Goal: Task Accomplishment & Management: Manage account settings

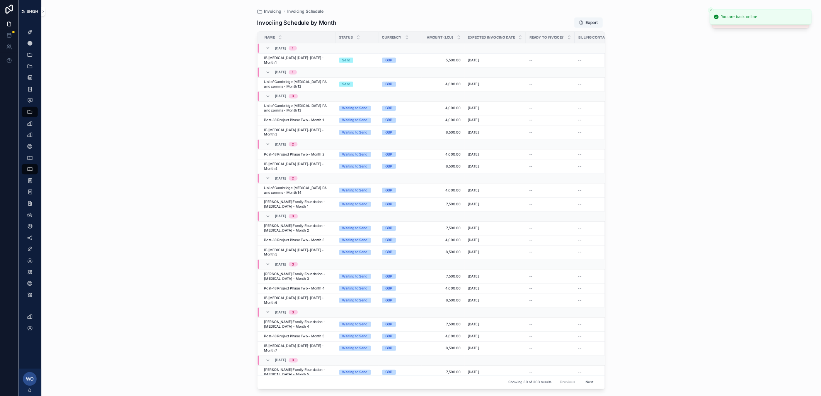
scroll to position [85, 0]
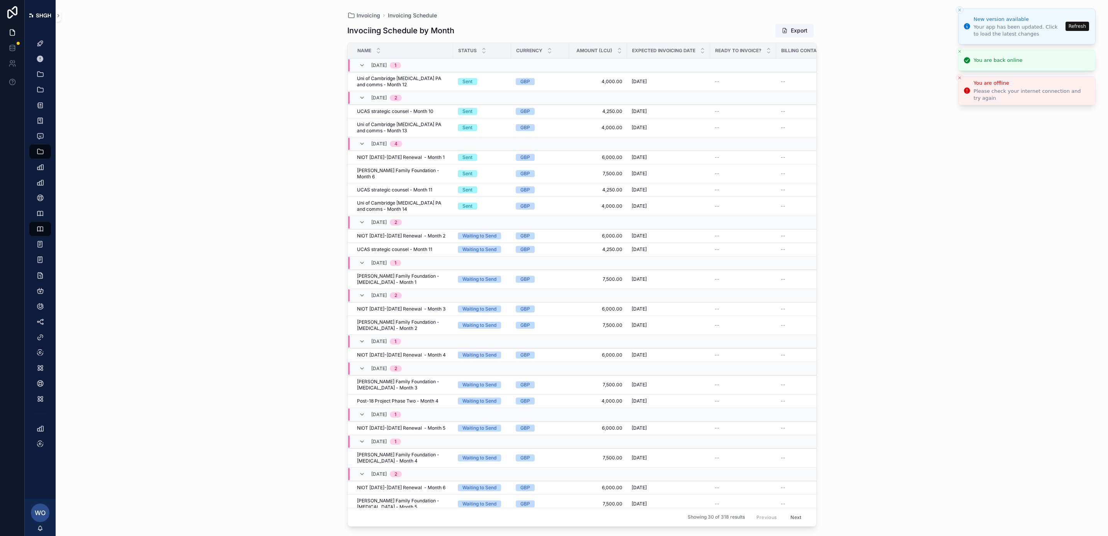
click at [961, 9] on line "Close toast" at bounding box center [960, 10] width 2 height 2
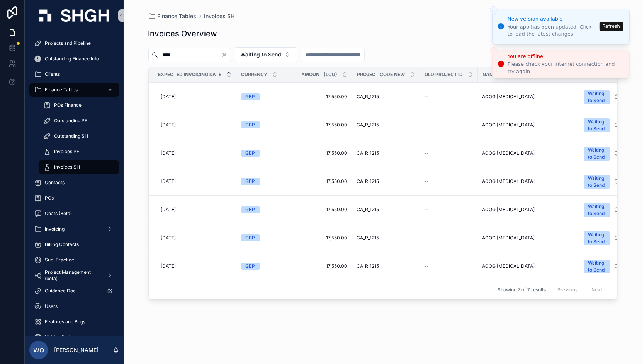
click at [611, 26] on button "Refresh" at bounding box center [612, 26] width 24 height 9
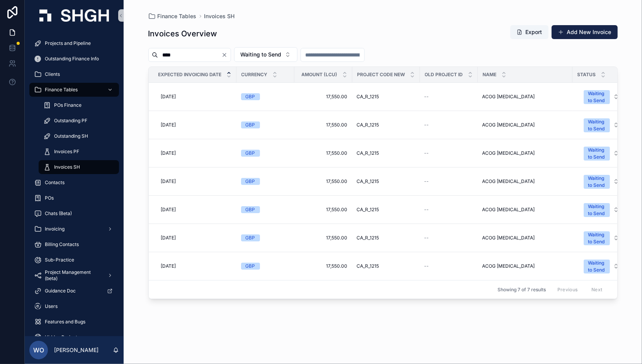
click at [228, 54] on icon "Clear" at bounding box center [224, 55] width 6 height 6
click at [202, 48] on div "scrollable content" at bounding box center [184, 55] width 73 height 14
click at [200, 53] on input "scrollable content" at bounding box center [189, 54] width 63 height 11
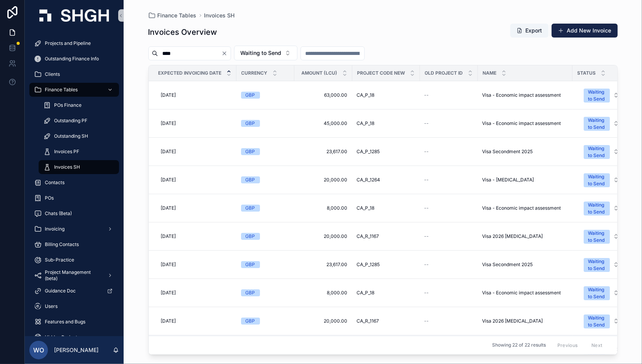
type input "****"
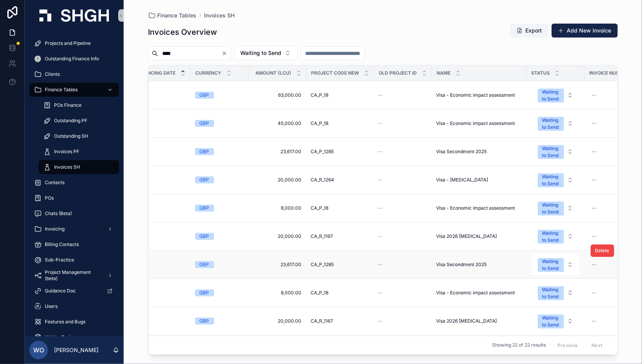
scroll to position [0, 46]
click at [569, 121] on button "Waiting to Send" at bounding box center [555, 123] width 48 height 21
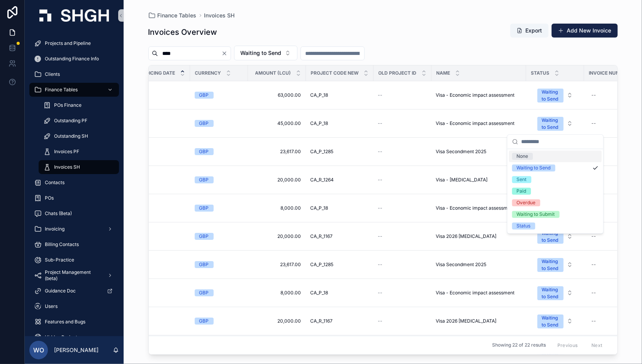
click at [625, 139] on div "Finance Tables Invoices SH Invoices Overview Export Add New Invoice **** Waitin…" at bounding box center [383, 177] width 494 height 354
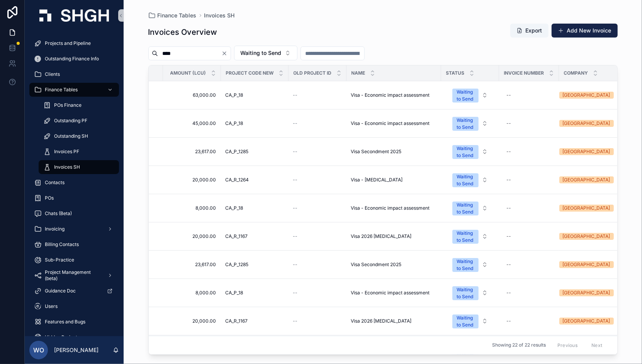
scroll to position [0, 139]
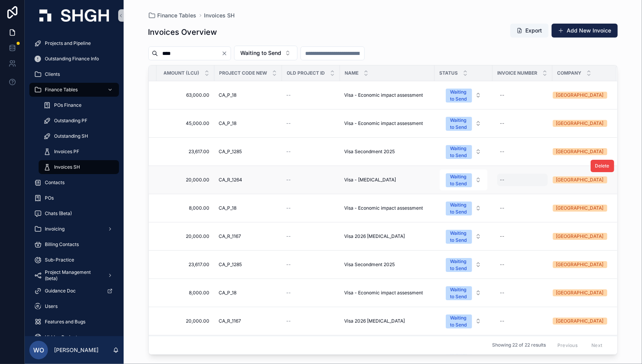
click at [500, 179] on div "--" at bounding box center [502, 180] width 5 height 6
type input "**********"
click at [595, 185] on icon "scrollable content" at bounding box center [594, 188] width 6 height 6
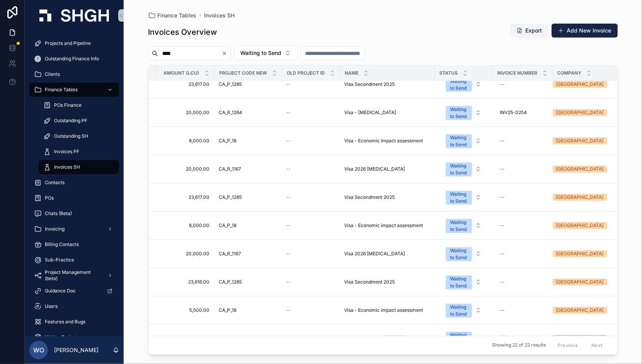
drag, startPoint x: 398, startPoint y: 347, endPoint x: 382, endPoint y: 349, distance: 15.9
click at [382, 349] on div "Expected Invoicing Date Currency Amount (LCU) Project Code New Old Project ID N…" at bounding box center [383, 209] width 469 height 289
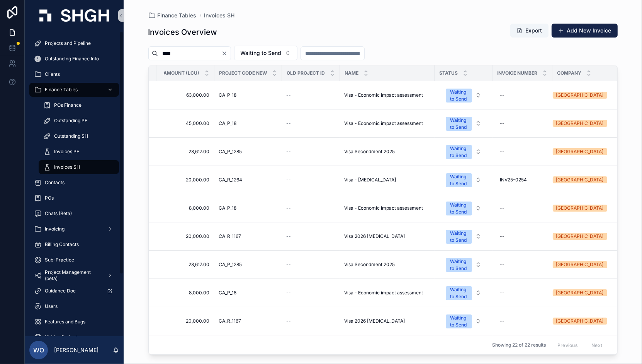
click at [429, 31] on div "Invoices Overview Export Add New Invoice" at bounding box center [383, 32] width 470 height 18
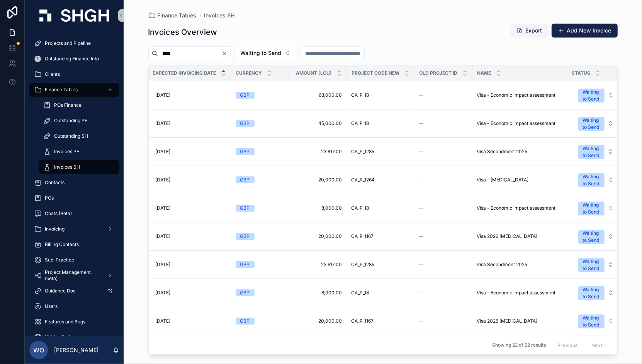
scroll to position [0, 0]
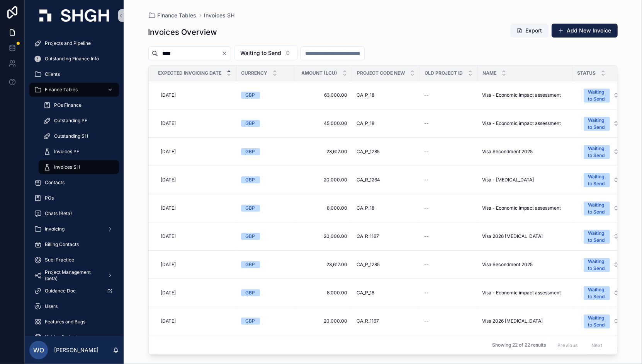
click at [228, 53] on icon "Clear" at bounding box center [224, 53] width 6 height 6
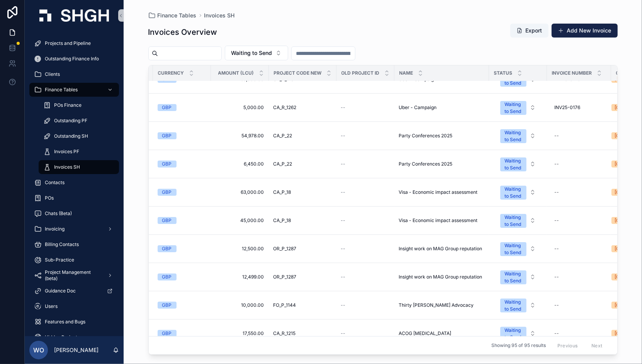
scroll to position [129, 100]
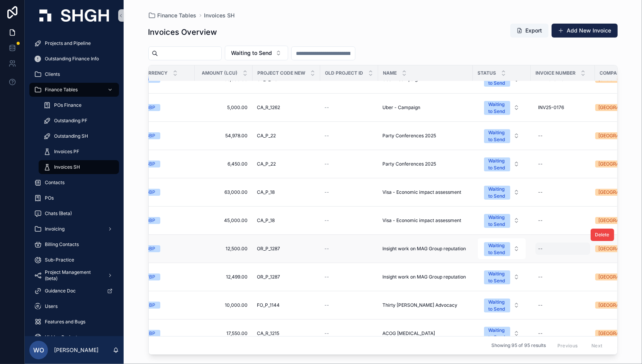
click at [548, 245] on div "--" at bounding box center [563, 248] width 55 height 12
click at [490, 254] on input "scrollable content" at bounding box center [477, 255] width 73 height 11
type input "**********"
click at [532, 254] on icon "scrollable content" at bounding box center [534, 255] width 6 height 6
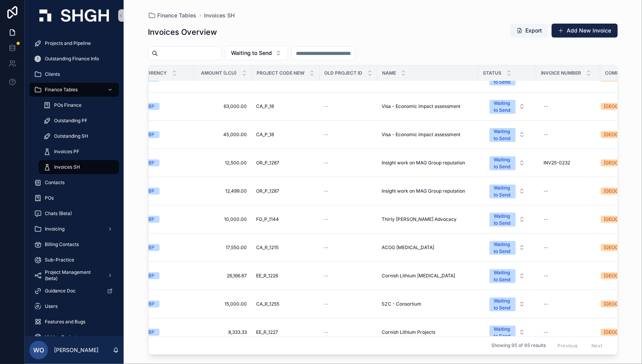
scroll to position [214, 126]
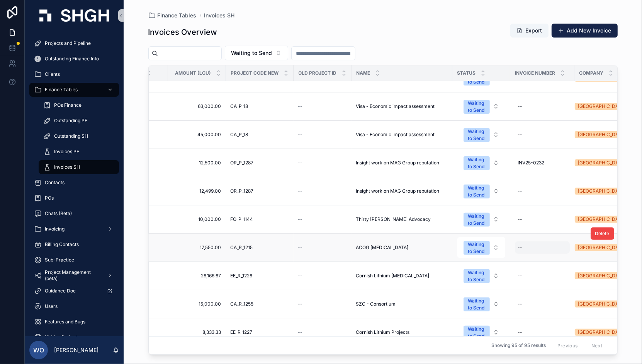
click at [523, 243] on div "--" at bounding box center [542, 247] width 55 height 12
type input "**********"
click at [612, 253] on icon "scrollable content" at bounding box center [613, 253] width 6 height 6
click at [475, 246] on div "Waiting to Send" at bounding box center [476, 248] width 17 height 14
click at [484, 241] on div "Waiting to Send" at bounding box center [476, 248] width 17 height 14
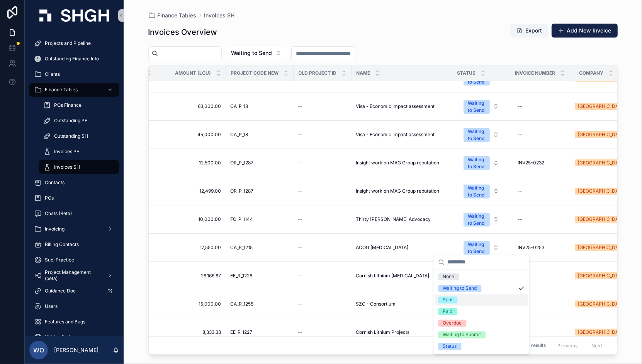
click at [449, 299] on div "Sent" at bounding box center [448, 299] width 10 height 7
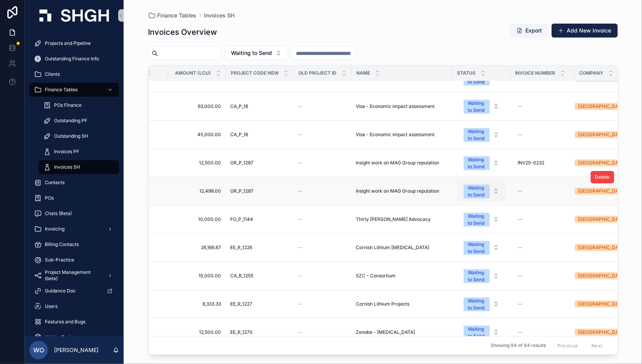
click at [494, 187] on button "Waiting to Send" at bounding box center [482, 190] width 48 height 21
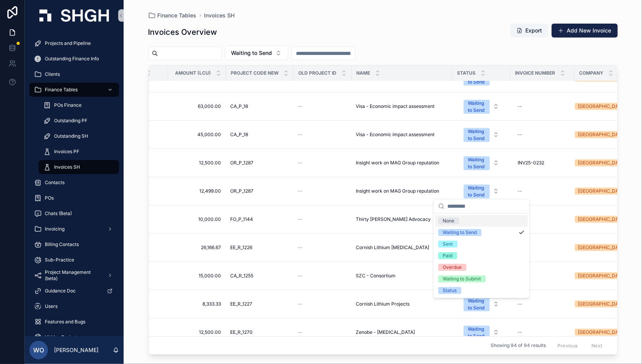
click at [626, 222] on div "Finance Tables Invoices SH Invoices Overview Export Add New Invoice Waiting to …" at bounding box center [383, 177] width 494 height 354
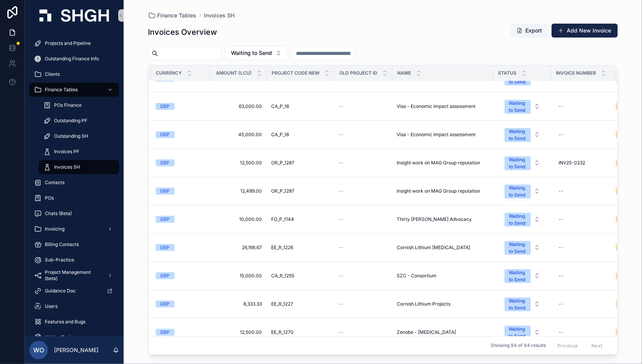
scroll to position [214, 138]
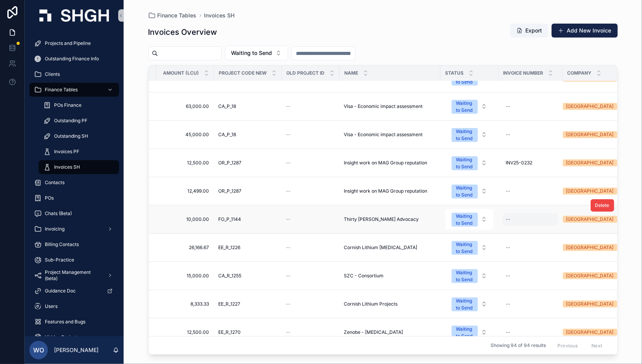
click at [510, 216] on div "--" at bounding box center [508, 219] width 5 height 6
type input "**********"
click at [603, 224] on icon "scrollable content" at bounding box center [601, 225] width 4 height 3
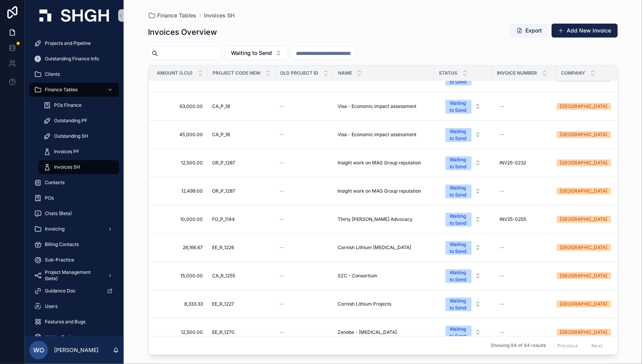
scroll to position [214, 149]
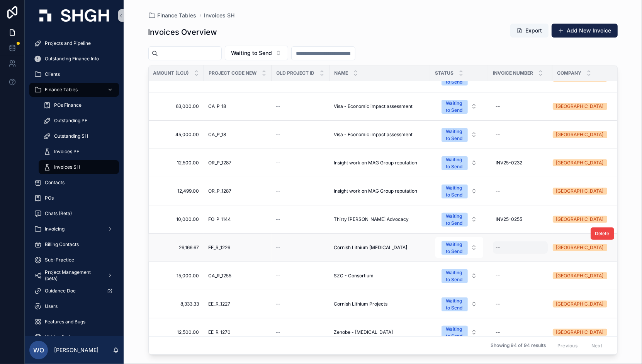
click at [509, 243] on div "--" at bounding box center [520, 247] width 55 height 12
type input "**********"
click at [593, 252] on icon "scrollable content" at bounding box center [590, 253] width 6 height 6
click at [508, 298] on div "--" at bounding box center [520, 304] width 55 height 12
type input "**********"
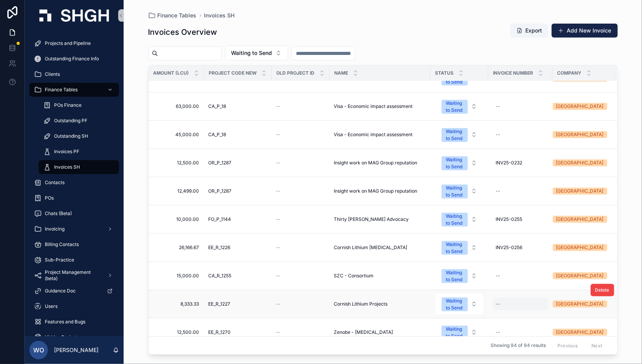
click at [504, 299] on div "--" at bounding box center [520, 304] width 55 height 12
click at [590, 306] on icon "scrollable content" at bounding box center [590, 309] width 6 height 6
click at [510, 269] on div "--" at bounding box center [520, 275] width 55 height 12
click at [503, 280] on input "scrollable content" at bounding box center [533, 281] width 73 height 11
type input "**********"
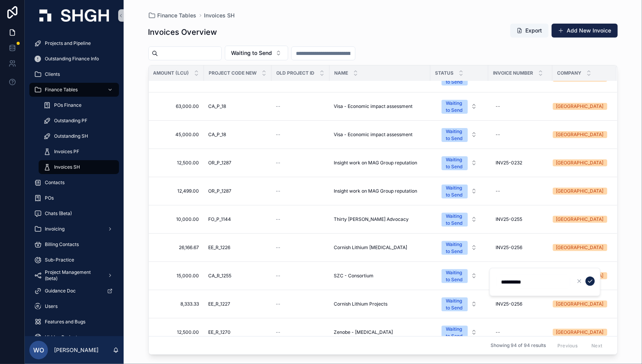
click at [590, 280] on icon "scrollable content" at bounding box center [590, 281] width 6 height 6
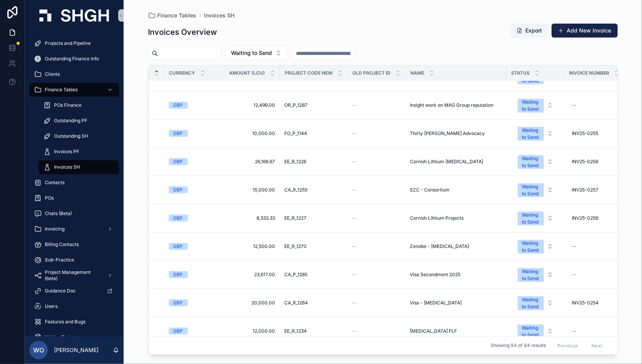
scroll to position [300, 65]
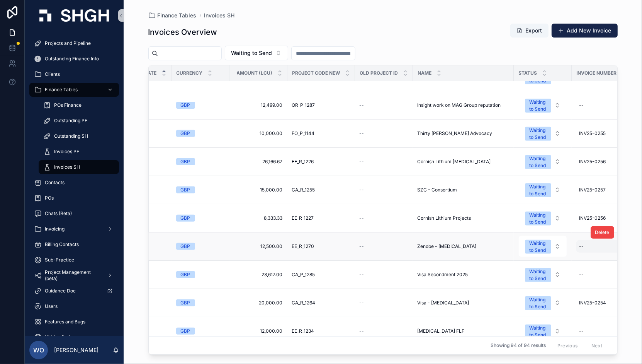
click at [581, 243] on div "--" at bounding box center [582, 246] width 5 height 6
type input "**********"
click at [577, 250] on icon "scrollable content" at bounding box center [575, 251] width 4 height 3
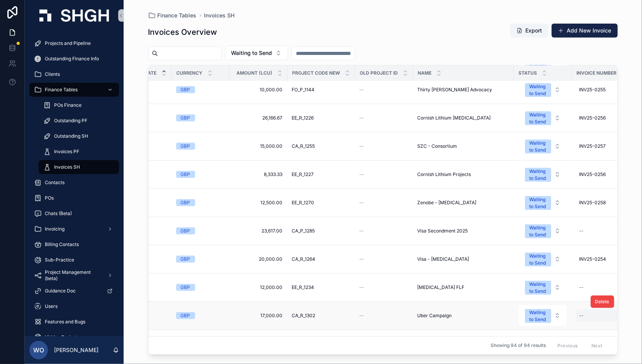
scroll to position [386, 65]
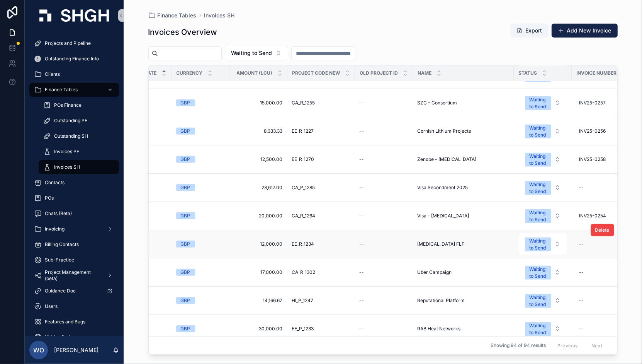
click at [591, 238] on div "Delete" at bounding box center [603, 230] width 24 height 28
click at [583, 241] on div "--" at bounding box center [582, 244] width 5 height 6
type input "**********"
click at [575, 248] on icon "scrollable content" at bounding box center [575, 249] width 6 height 6
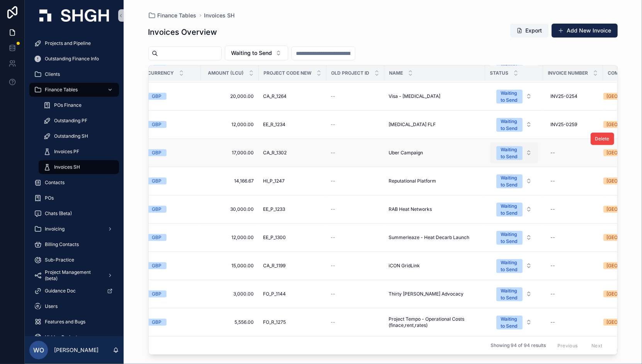
scroll to position [419, 94]
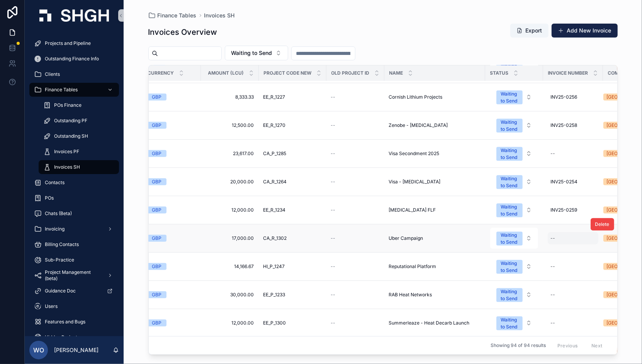
click at [563, 232] on div "--" at bounding box center [573, 238] width 51 height 12
type input "**********"
click at [547, 243] on icon "scrollable content" at bounding box center [547, 243] width 6 height 6
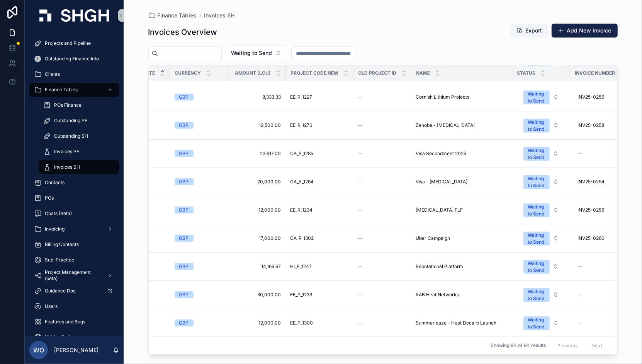
scroll to position [419, 145]
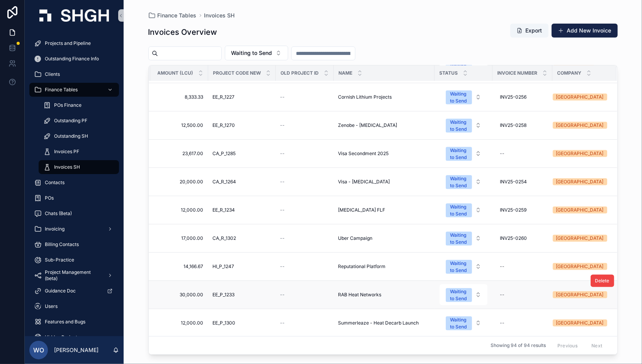
click at [364, 291] on span "RAB Heat Networks" at bounding box center [360, 294] width 43 height 6
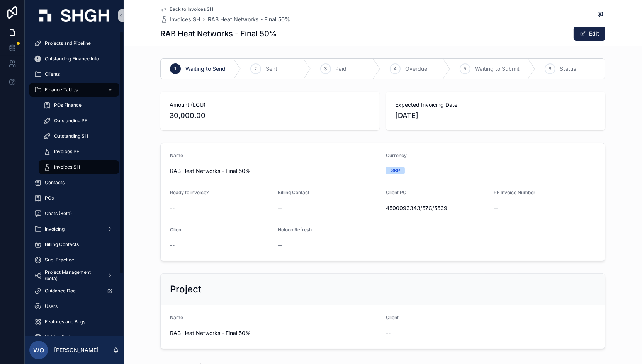
click at [176, 10] on span "Back to Invoices SH" at bounding box center [192, 9] width 44 height 6
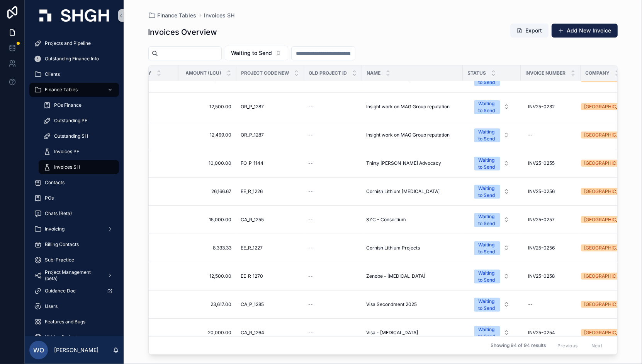
scroll to position [514, 116]
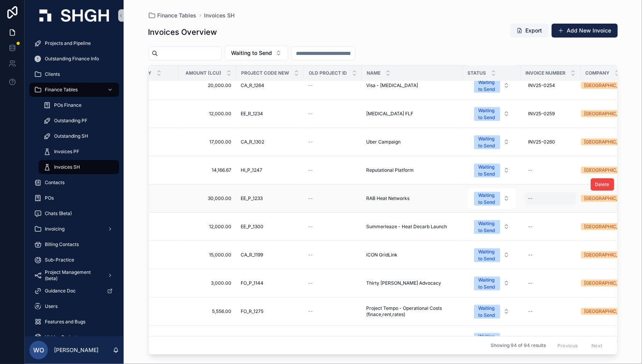
click at [538, 194] on div "--" at bounding box center [551, 198] width 51 height 12
type input "**********"
click at [629, 204] on div "**********" at bounding box center [578, 204] width 111 height 29
click at [623, 204] on icon "scrollable content" at bounding box center [624, 204] width 6 height 6
drag, startPoint x: 509, startPoint y: 354, endPoint x: 488, endPoint y: 354, distance: 20.9
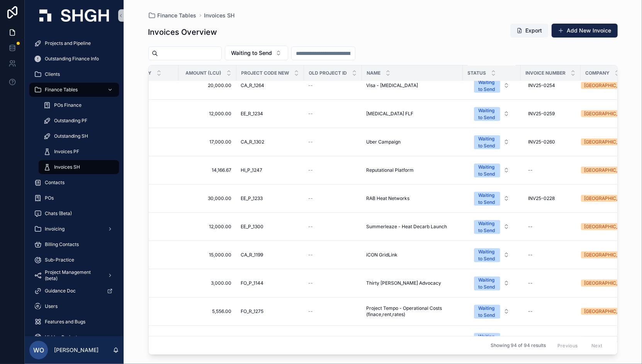
click at [488, 354] on div "Finance Tables Invoices SH Invoices Overview Export Add New Invoice Waiting to …" at bounding box center [383, 182] width 519 height 364
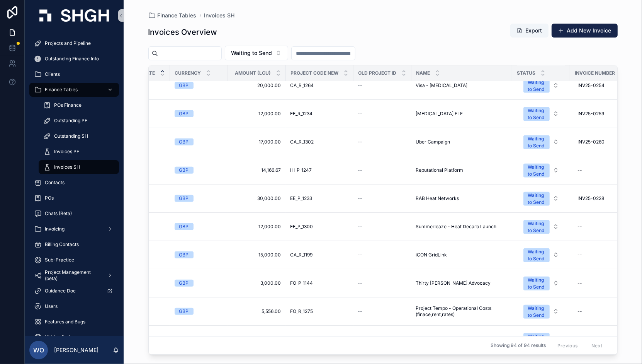
scroll to position [514, 111]
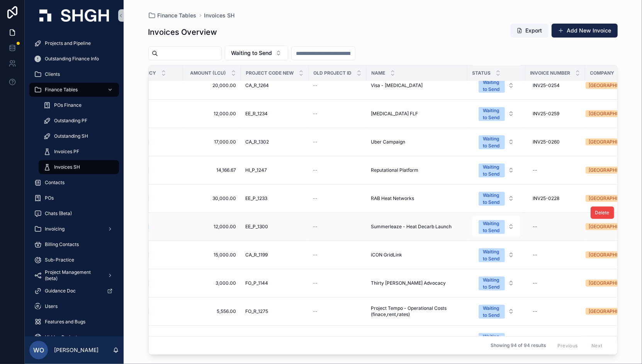
click at [393, 223] on span "Summerleaze - Heat Decarb Launch" at bounding box center [411, 226] width 81 height 6
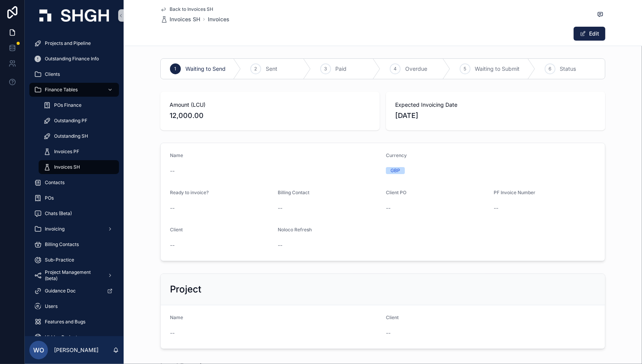
click at [171, 7] on span "Back to Invoices SH" at bounding box center [192, 9] width 44 height 6
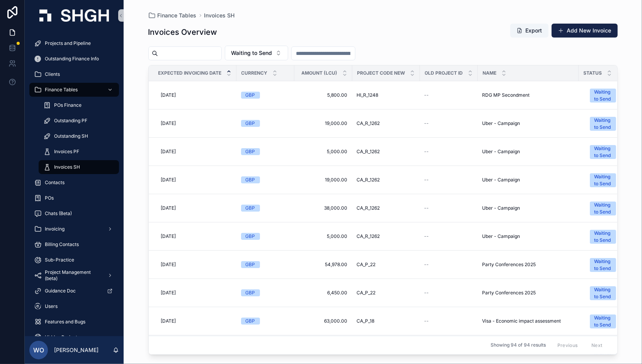
scroll to position [514, 0]
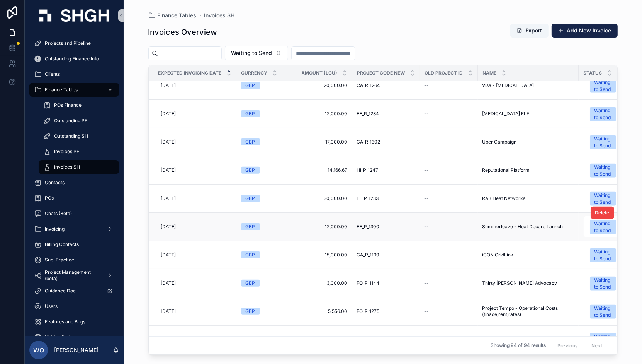
click at [368, 223] on span "EE_P_1300" at bounding box center [368, 226] width 23 height 6
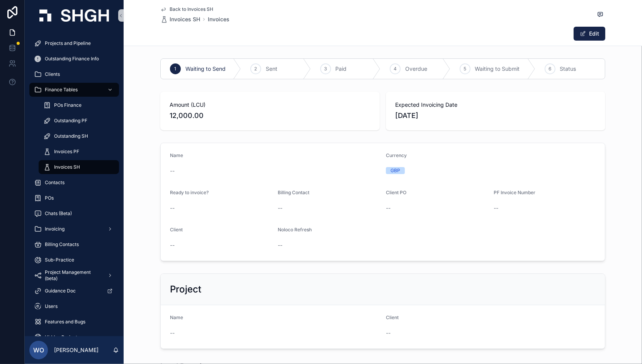
click at [175, 8] on span "Back to Invoices SH" at bounding box center [192, 9] width 44 height 6
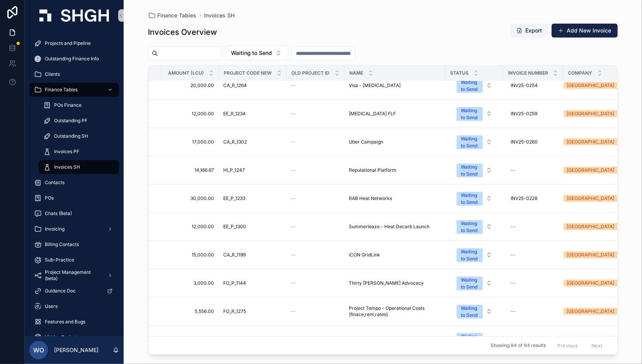
scroll to position [514, 145]
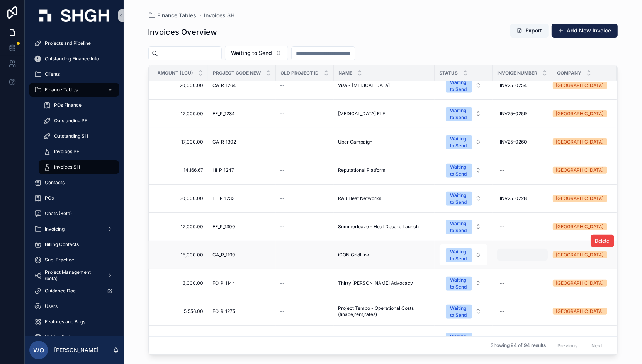
click at [507, 248] on div "--" at bounding box center [522, 254] width 51 height 12
click at [508, 259] on input "scrollable content" at bounding box center [537, 260] width 73 height 11
type input "**********"
click at [592, 257] on icon "scrollable content" at bounding box center [594, 260] width 6 height 6
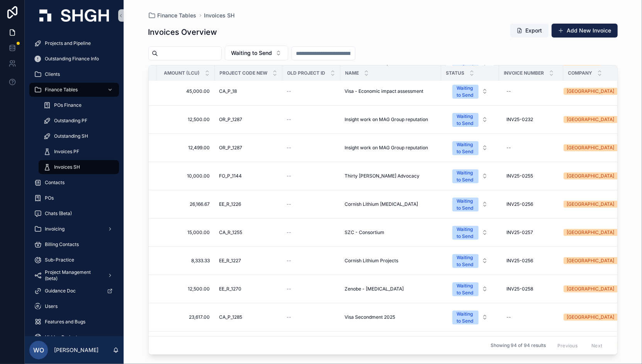
scroll to position [258, 144]
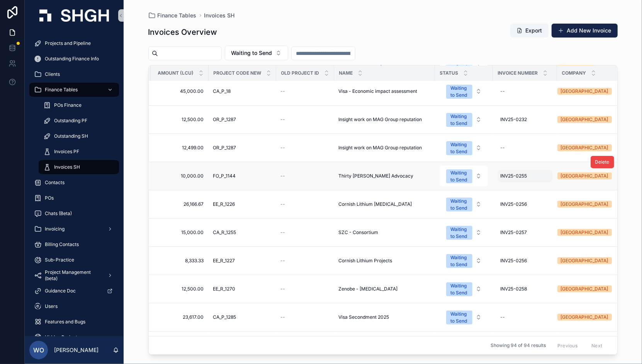
click at [523, 173] on span "INV25-0255" at bounding box center [514, 176] width 27 height 6
drag, startPoint x: 545, startPoint y: 184, endPoint x: 504, endPoint y: 186, distance: 41.4
click at [504, 186] on input "**********" at bounding box center [538, 182] width 73 height 11
click at [598, 182] on button "scrollable content" at bounding box center [595, 181] width 9 height 9
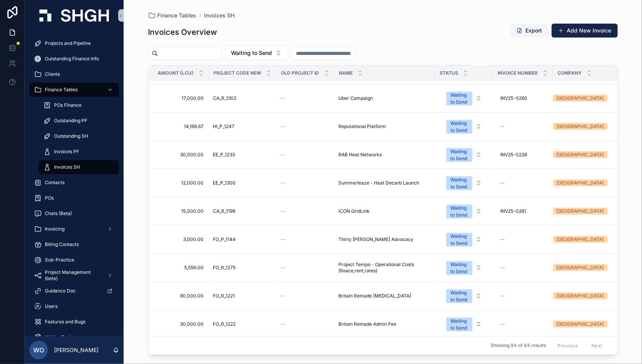
scroll to position [557, 144]
click at [522, 233] on div "--" at bounding box center [523, 239] width 51 height 12
type input "**********"
click at [597, 243] on icon "scrollable content" at bounding box center [595, 244] width 6 height 6
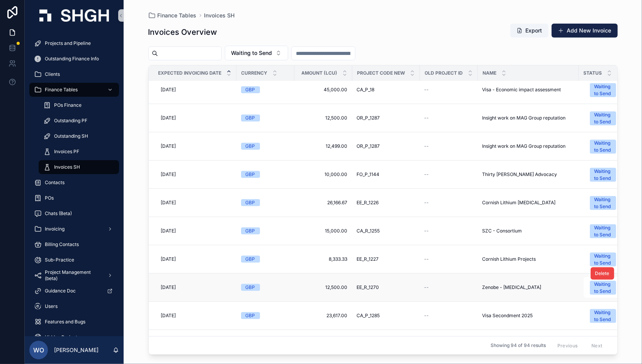
scroll to position [258, 0]
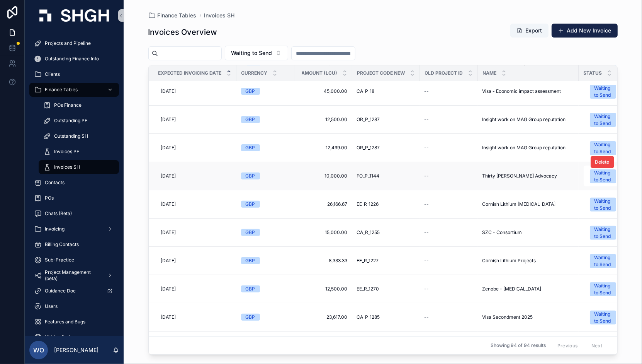
click at [332, 173] on span "10,000.00" at bounding box center [323, 176] width 49 height 6
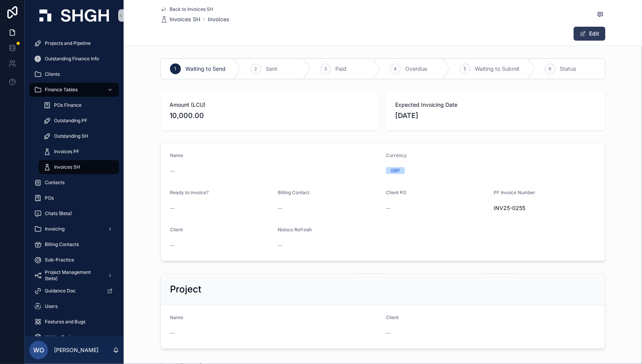
click at [589, 34] on button "Edit" at bounding box center [590, 34] width 32 height 14
click at [186, 112] on span "10,000.00" at bounding box center [270, 115] width 201 height 11
click at [197, 115] on span "10,000.00" at bounding box center [270, 115] width 201 height 11
click at [199, 115] on span "10,000.00" at bounding box center [270, 115] width 201 height 11
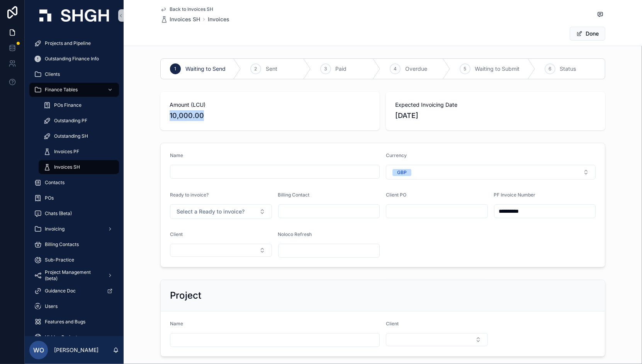
click at [198, 115] on span "10,000.00" at bounding box center [270, 115] width 201 height 11
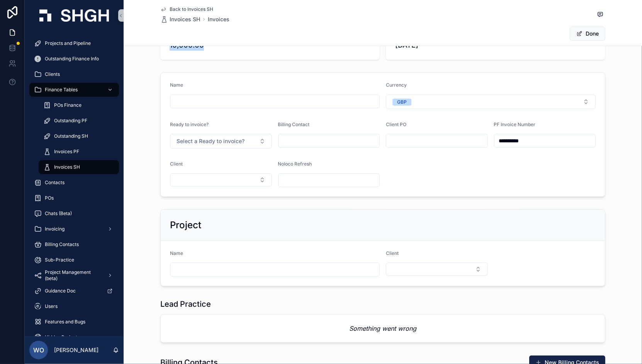
scroll to position [49, 0]
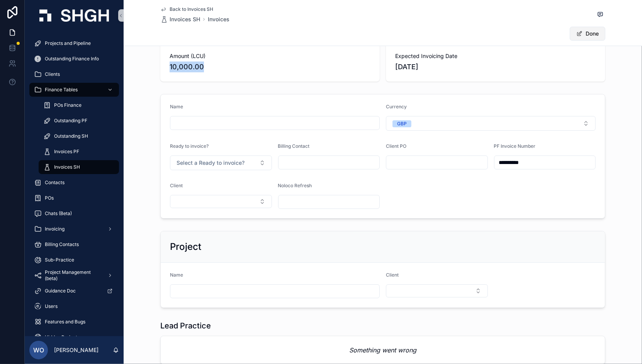
click at [589, 37] on button "Done" at bounding box center [588, 34] width 36 height 14
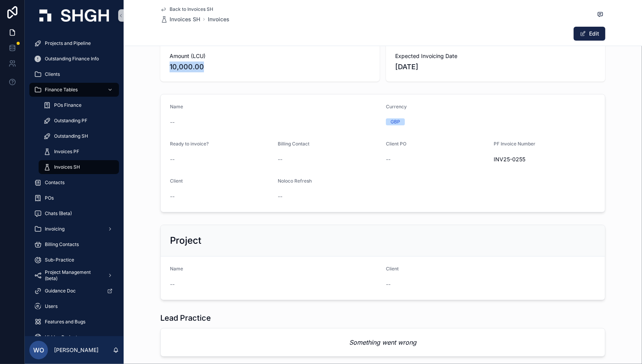
click at [192, 6] on span "Back to Invoices SH" at bounding box center [192, 9] width 44 height 6
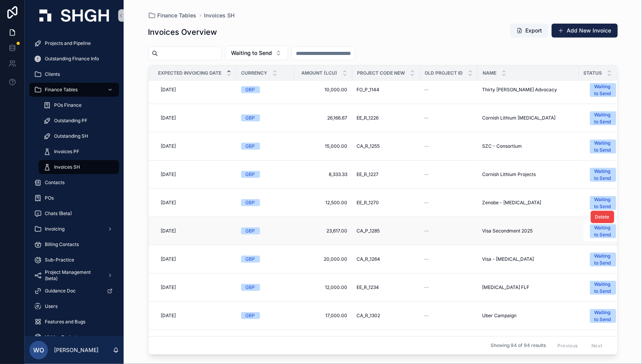
scroll to position [258, 0]
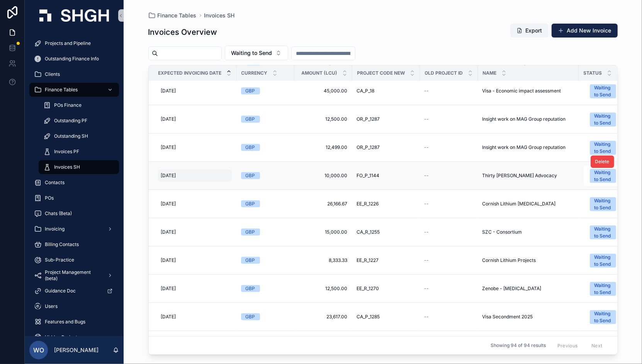
click at [176, 172] on span "[DATE]" at bounding box center [168, 175] width 15 height 6
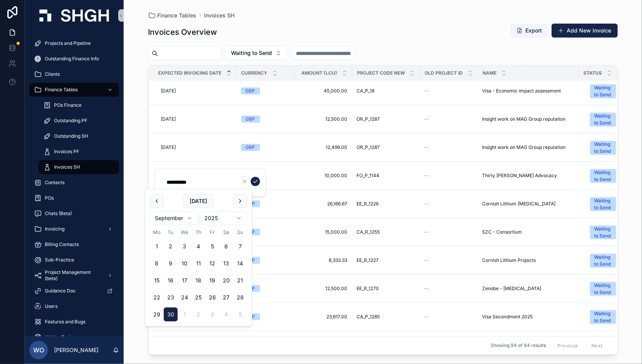
click at [395, 336] on div "Showing 94 of 94 results Previous Next" at bounding box center [383, 344] width 469 height 19
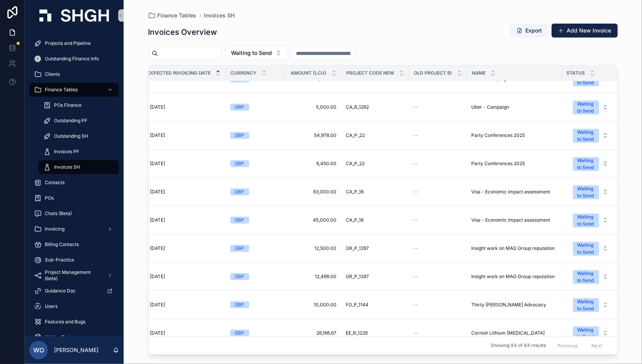
scroll to position [129, 7]
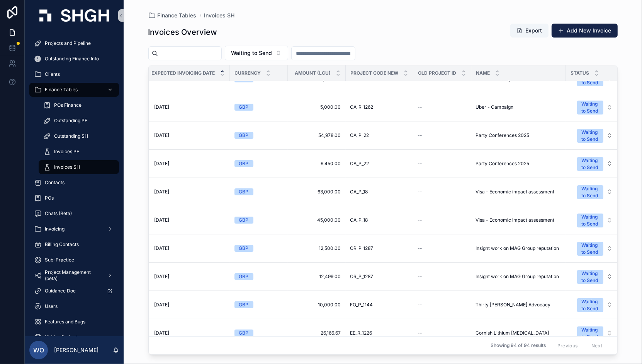
click at [350, 345] on div "Showing 94 of 94 results Previous Next" at bounding box center [383, 344] width 469 height 19
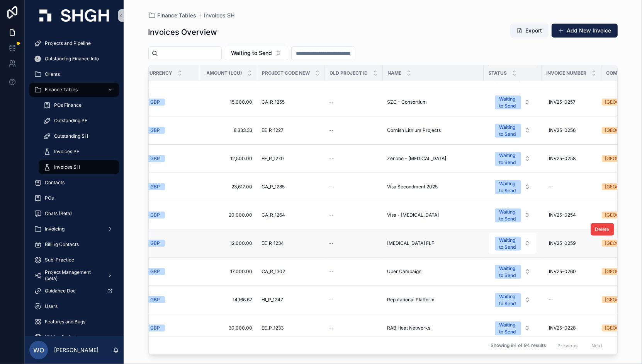
scroll to position [429, 95]
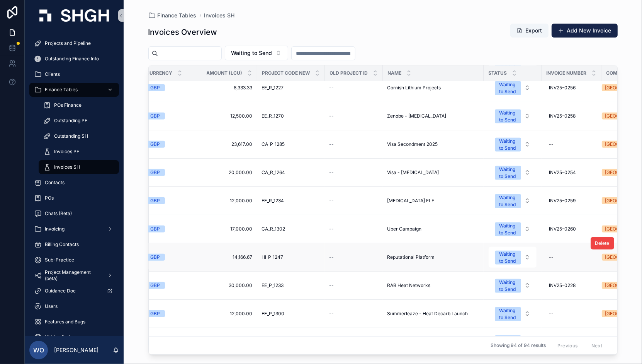
click at [399, 254] on span "Reputational Platform" at bounding box center [412, 257] width 48 height 6
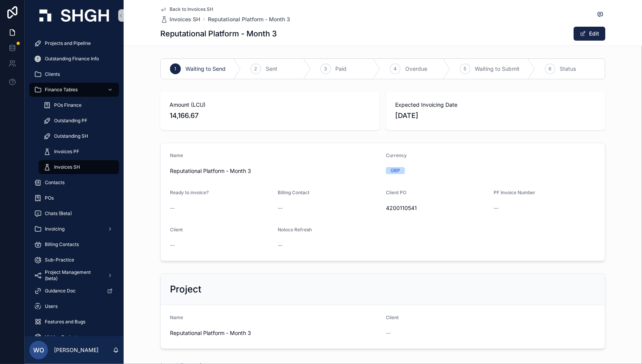
click at [173, 6] on span "Back to Invoices SH" at bounding box center [192, 9] width 44 height 6
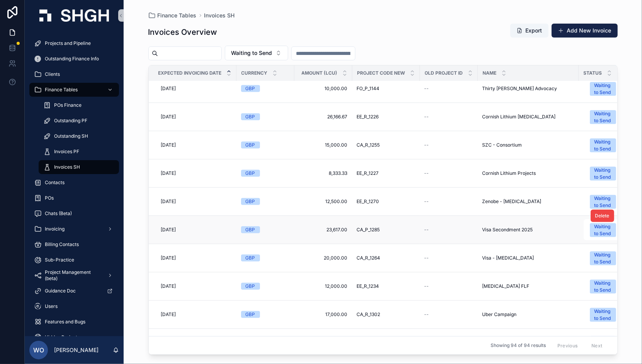
scroll to position [429, 0]
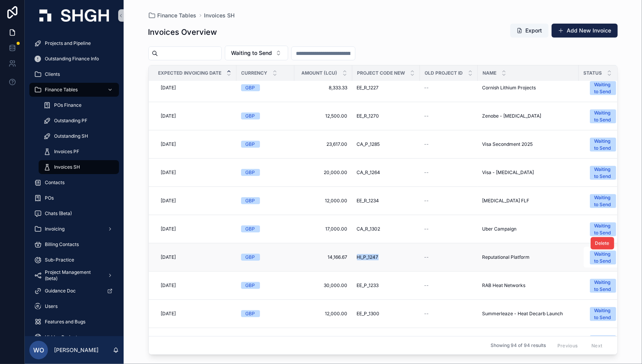
drag, startPoint x: 356, startPoint y: 252, endPoint x: 380, endPoint y: 253, distance: 24.0
click at [380, 253] on td "HI_P_1247 HI_P_1247" at bounding box center [386, 257] width 68 height 28
drag, startPoint x: 380, startPoint y: 253, endPoint x: 372, endPoint y: 250, distance: 8.8
copy span "HI_P_1247"
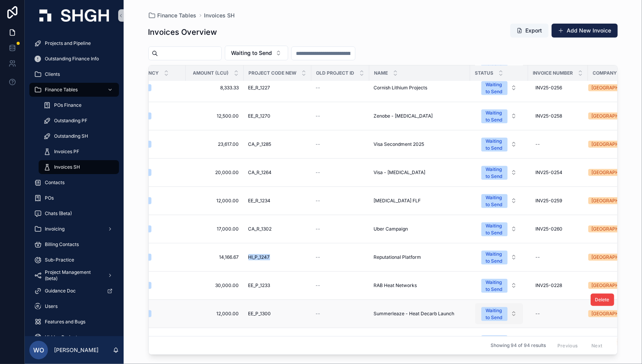
scroll to position [429, 110]
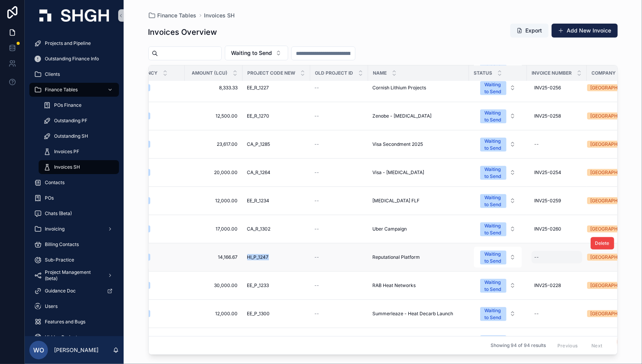
click at [544, 252] on div "--" at bounding box center [557, 257] width 51 height 12
click at [544, 262] on input "scrollable content" at bounding box center [572, 262] width 73 height 11
type input "**********"
click at [627, 262] on icon "scrollable content" at bounding box center [629, 262] width 6 height 6
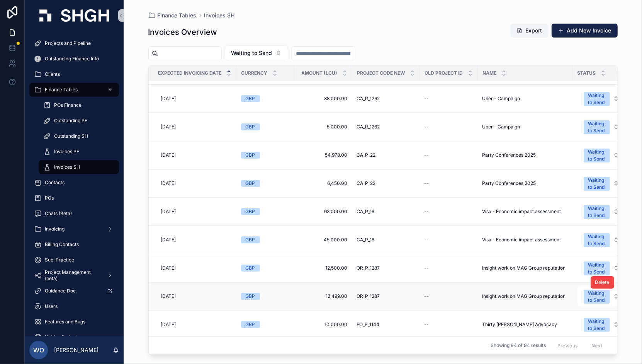
scroll to position [129, 0]
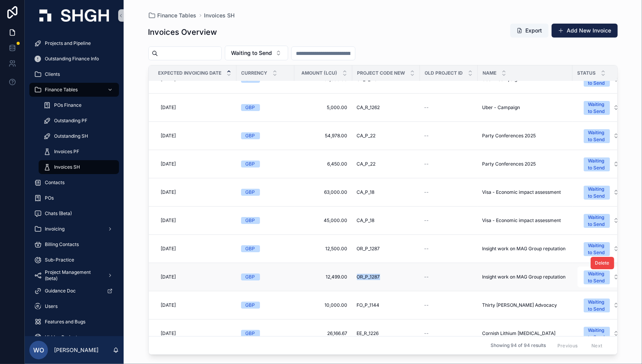
drag, startPoint x: 358, startPoint y: 274, endPoint x: 382, endPoint y: 275, distance: 24.0
click at [382, 275] on td "OR_P_1287 OR_P_1287" at bounding box center [386, 277] width 68 height 28
copy span "OR_P_1287"
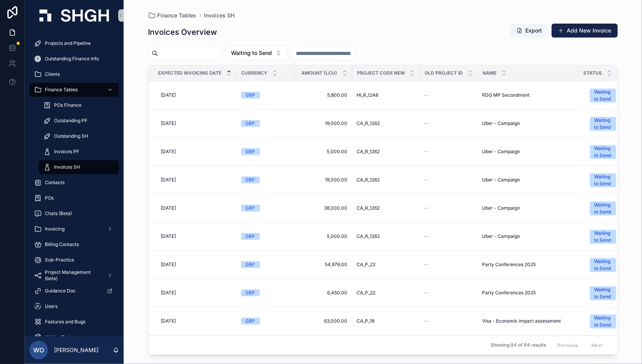
scroll to position [214, 0]
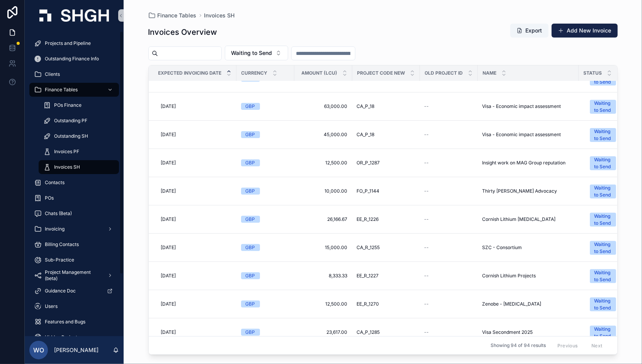
click at [77, 166] on span "Invoices SH" at bounding box center [67, 167] width 26 height 6
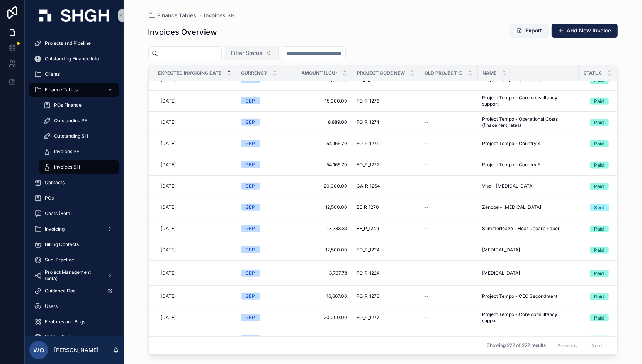
scroll to position [387, 0]
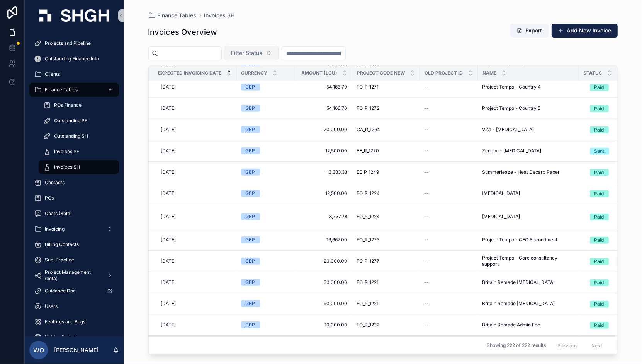
click at [277, 48] on button "Filter Status" at bounding box center [252, 53] width 54 height 15
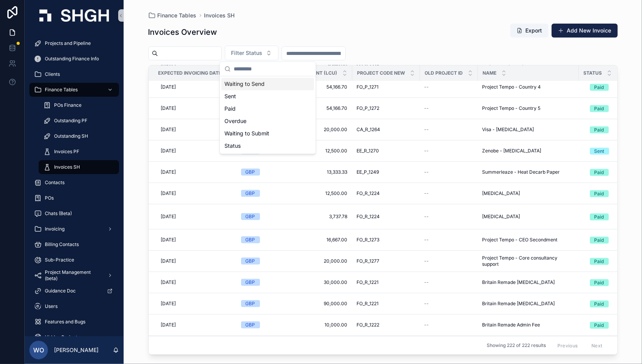
click at [262, 80] on div "Waiting to Send" at bounding box center [267, 84] width 93 height 12
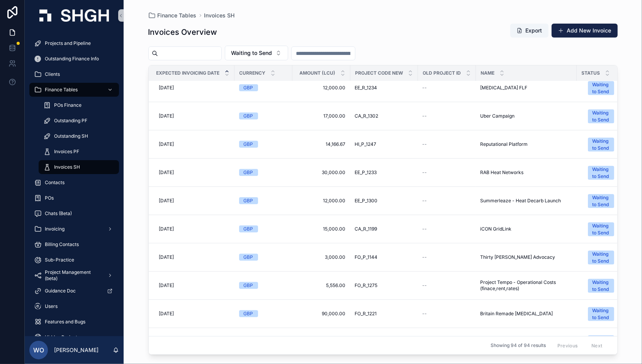
scroll to position [479, 0]
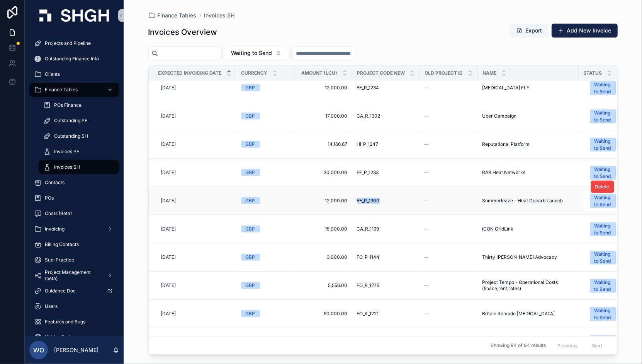
drag, startPoint x: 354, startPoint y: 195, endPoint x: 381, endPoint y: 199, distance: 26.6
click at [381, 199] on td "EE_P_1300 EE_P_1300" at bounding box center [386, 201] width 68 height 28
copy span "EE_P_1300"
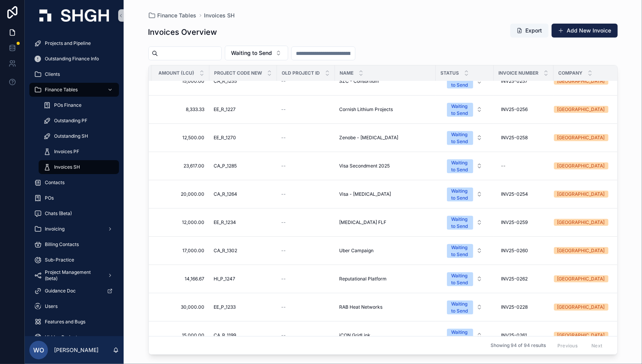
scroll to position [383, 143]
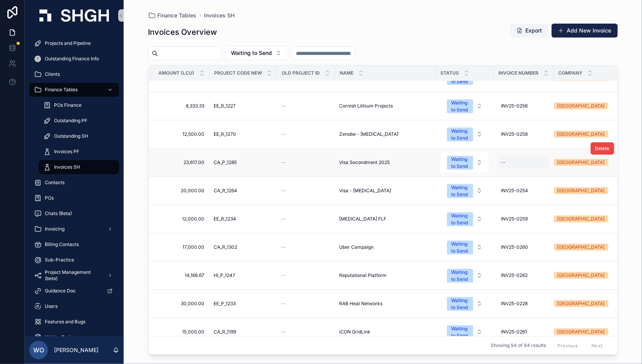
click at [506, 158] on div "--" at bounding box center [523, 162] width 51 height 12
type input "**********"
click at [598, 167] on icon "scrollable content" at bounding box center [596, 168] width 6 height 6
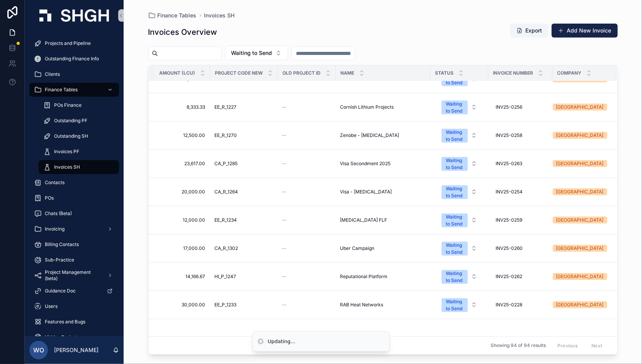
scroll to position [21, 143]
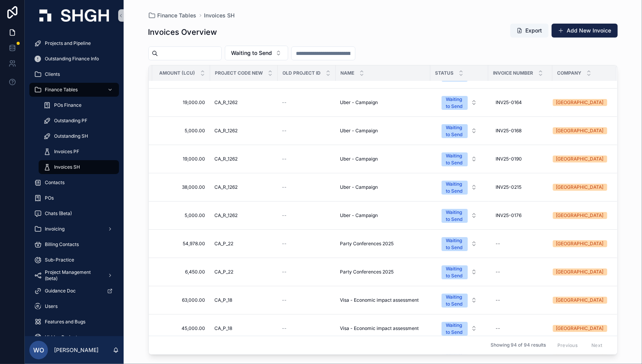
drag, startPoint x: 312, startPoint y: 356, endPoint x: 278, endPoint y: 352, distance: 34.1
click at [278, 352] on div "Finance Tables Invoices SH Invoices Overview Export Add New Invoice Waiting to …" at bounding box center [383, 182] width 519 height 364
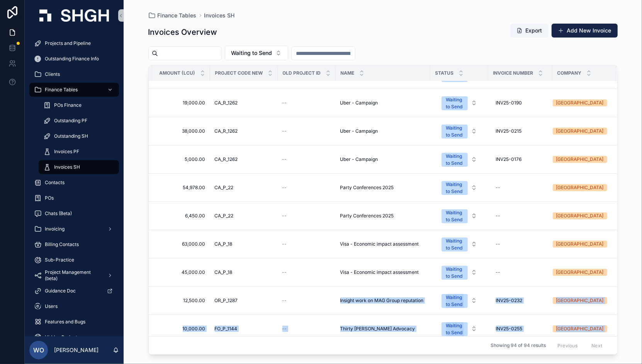
drag, startPoint x: 277, startPoint y: 352, endPoint x: 289, endPoint y: 238, distance: 114.2
click at [289, 241] on div "--" at bounding box center [306, 244] width 49 height 6
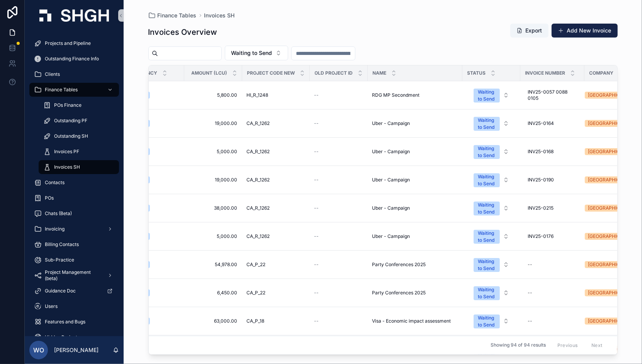
scroll to position [0, 111]
click at [536, 262] on div "--" at bounding box center [551, 264] width 55 height 12
type input "**********"
click at [624, 272] on icon "scrollable content" at bounding box center [622, 272] width 6 height 6
click at [544, 291] on div "--" at bounding box center [551, 292] width 55 height 12
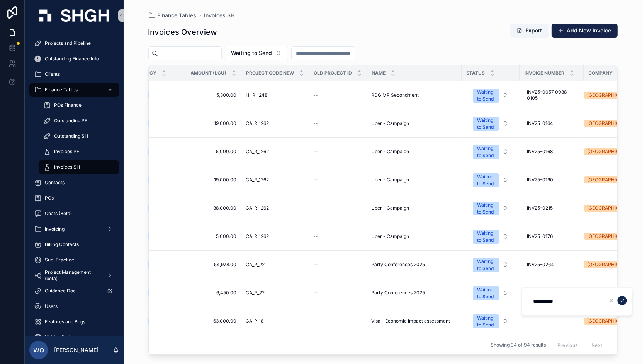
type input "**********"
click at [624, 299] on icon "scrollable content" at bounding box center [622, 300] width 6 height 6
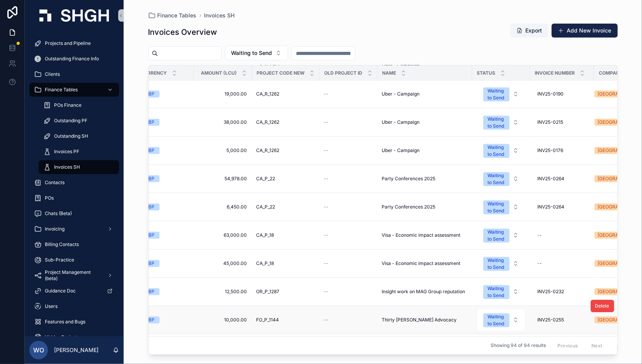
scroll to position [86, 100]
click at [544, 233] on div "--" at bounding box center [562, 235] width 55 height 12
type input "**********"
click at [536, 241] on icon "scrollable content" at bounding box center [534, 242] width 6 height 6
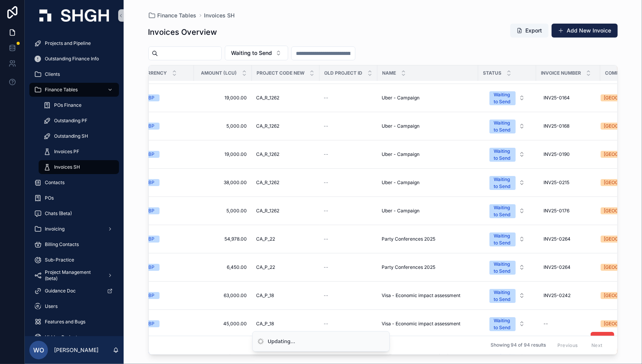
scroll to position [129, 100]
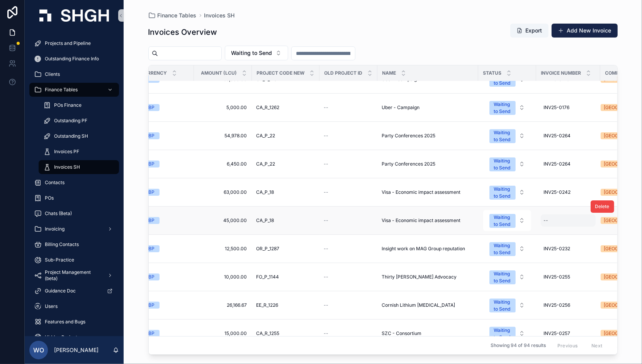
click at [543, 216] on div "--" at bounding box center [568, 220] width 55 height 12
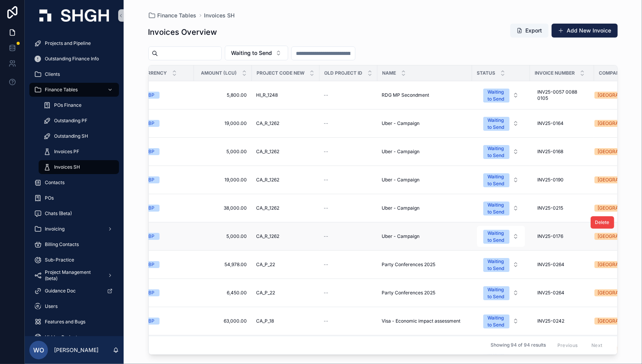
scroll to position [86, 100]
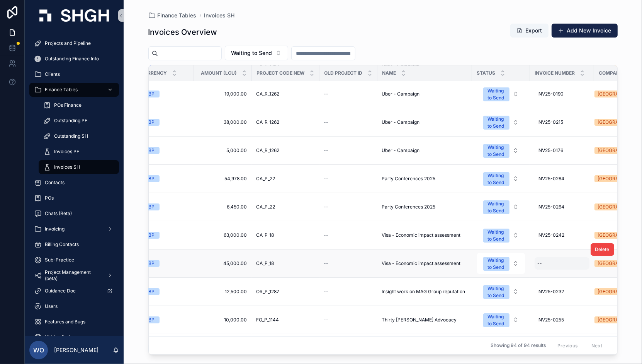
click at [542, 260] on div "--" at bounding box center [540, 263] width 5 height 6
type input "**********"
click at [534, 269] on icon "scrollable content" at bounding box center [534, 270] width 6 height 6
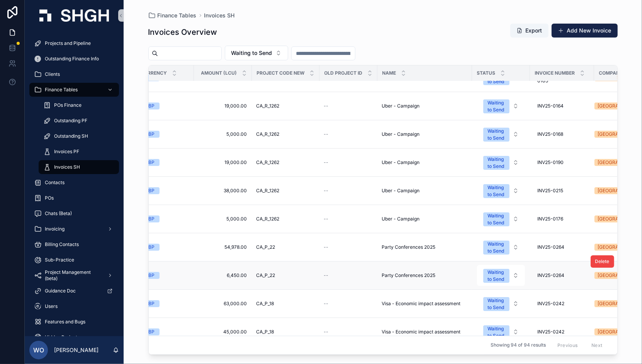
scroll to position [0, 100]
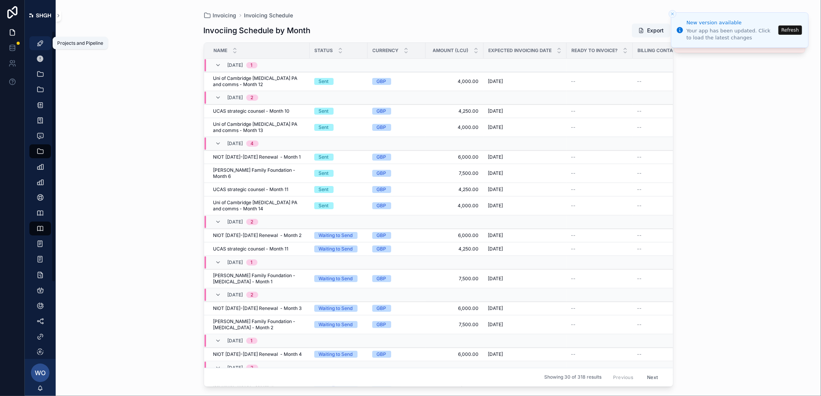
drag, startPoint x: 37, startPoint y: 41, endPoint x: 44, endPoint y: 44, distance: 8.0
click at [37, 41] on icon "scrollable content" at bounding box center [40, 43] width 8 height 8
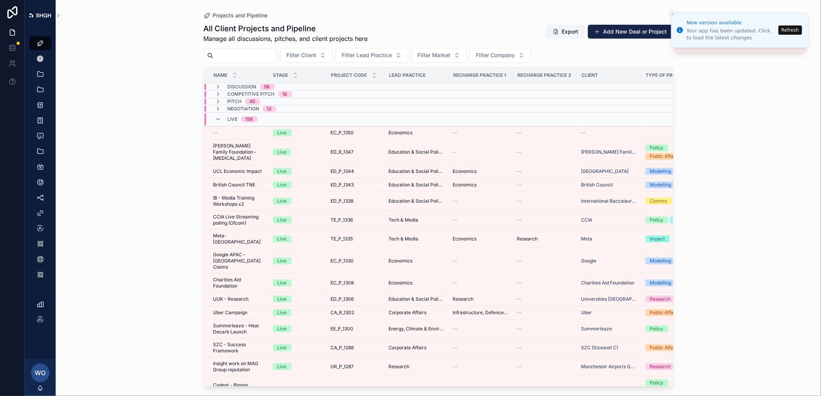
click at [244, 56] on input "scrollable content" at bounding box center [244, 55] width 63 height 11
paste input "*********"
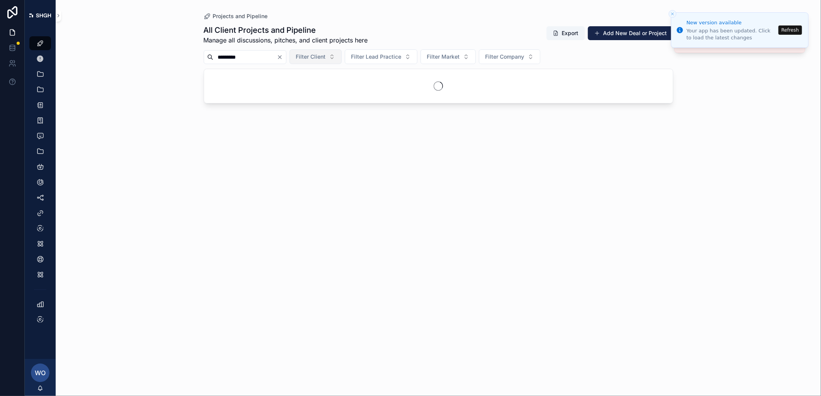
type input "*********"
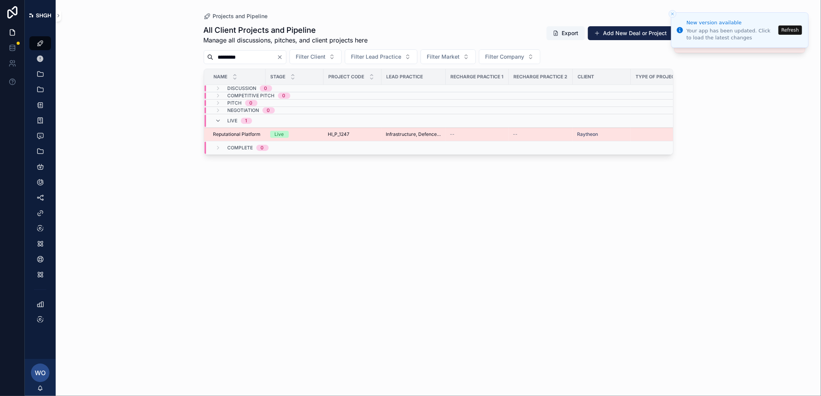
click at [240, 133] on span "Reputational Platform" at bounding box center [237, 134] width 48 height 6
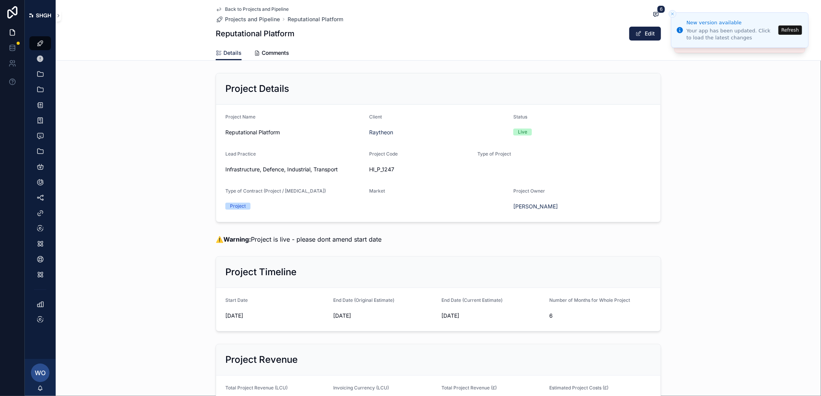
click at [236, 7] on span "Back to Projects and Pipeline" at bounding box center [257, 9] width 64 height 6
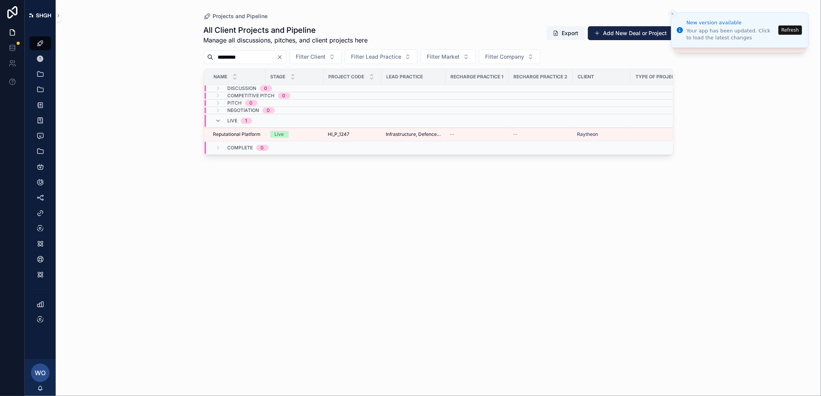
drag, startPoint x: 255, startPoint y: 58, endPoint x: 206, endPoint y: 57, distance: 48.7
click at [206, 57] on div "*********" at bounding box center [245, 57] width 83 height 14
paste input "scrollable content"
type input "*********"
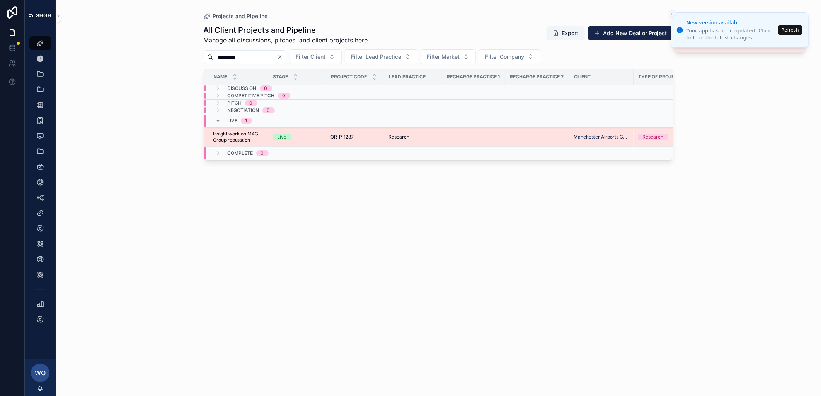
click at [228, 136] on span "Insight work on MAG Group reputation" at bounding box center [238, 137] width 50 height 12
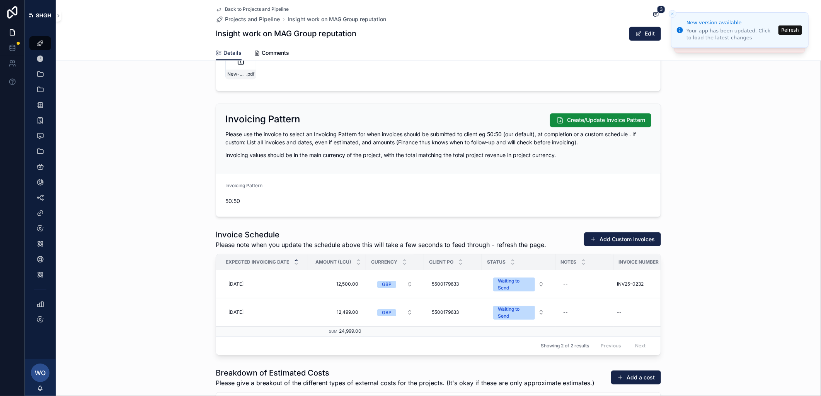
scroll to position [1030, 0]
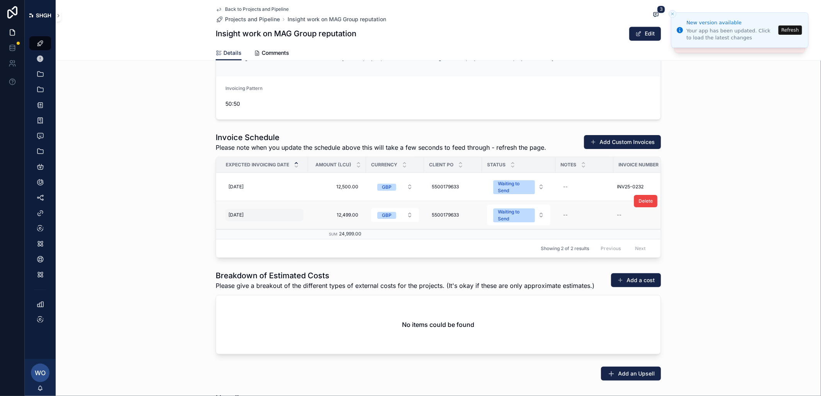
click at [243, 215] on span "[DATE]" at bounding box center [235, 215] width 15 height 6
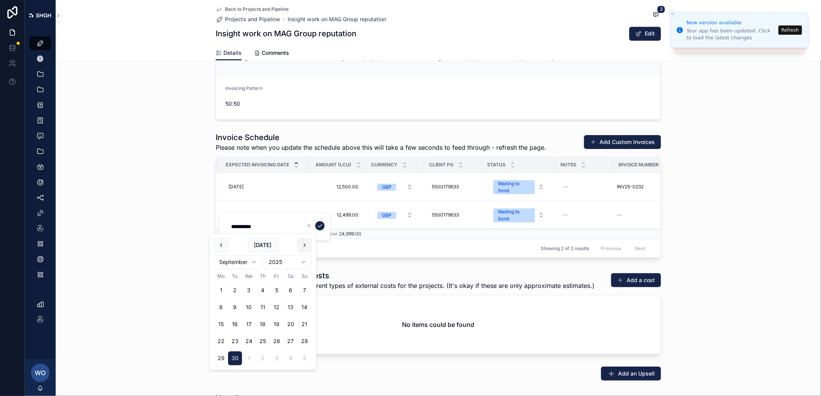
click at [305, 243] on button "scrollable content" at bounding box center [305, 245] width 14 height 14
click at [276, 358] on button "31" at bounding box center [277, 359] width 14 height 14
type input "**********"
click at [320, 225] on icon "scrollable content" at bounding box center [320, 226] width 6 height 6
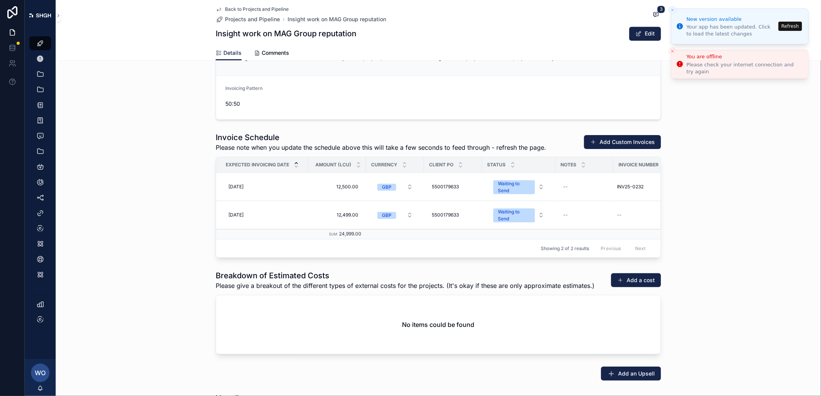
click at [788, 27] on button "Refresh" at bounding box center [790, 26] width 24 height 9
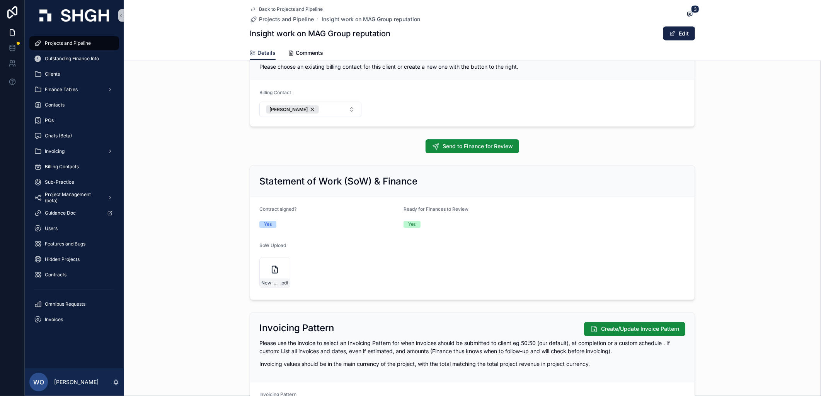
scroll to position [601, 0]
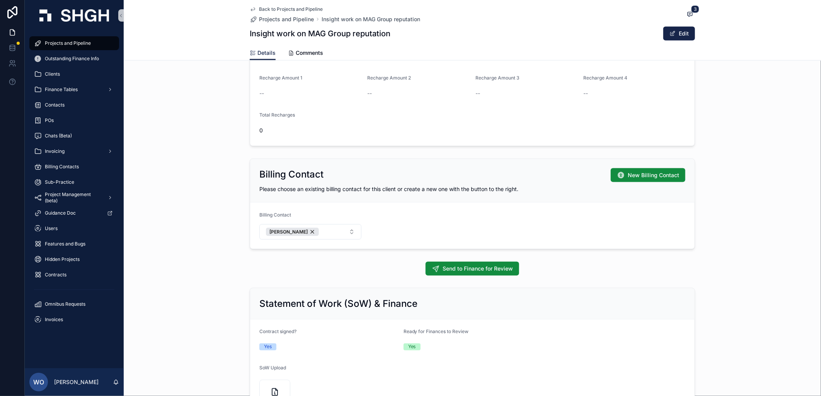
click at [267, 9] on span "Back to Projects and Pipeline" at bounding box center [291, 9] width 64 height 6
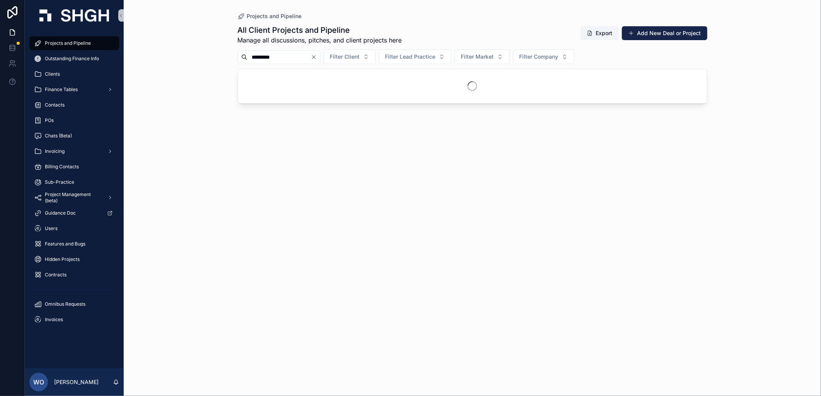
click at [317, 57] on icon "Clear" at bounding box center [314, 57] width 6 height 6
click at [273, 52] on input "scrollable content" at bounding box center [278, 57] width 63 height 11
type input "*********"
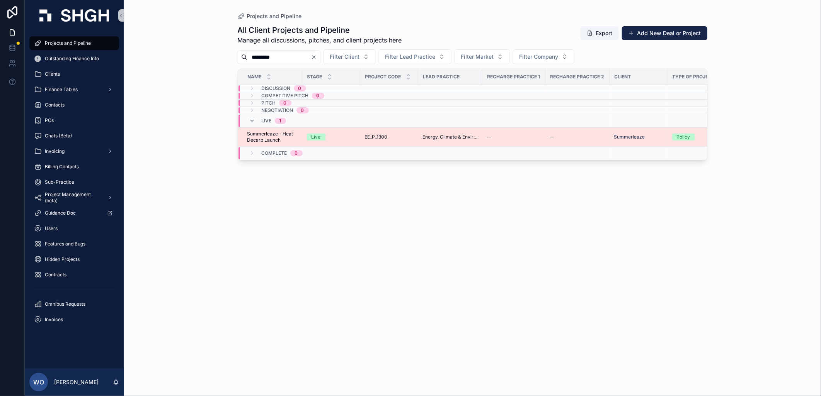
click at [278, 137] on span "Summerleaze - Heat Decarb Launch" at bounding box center [272, 137] width 50 height 12
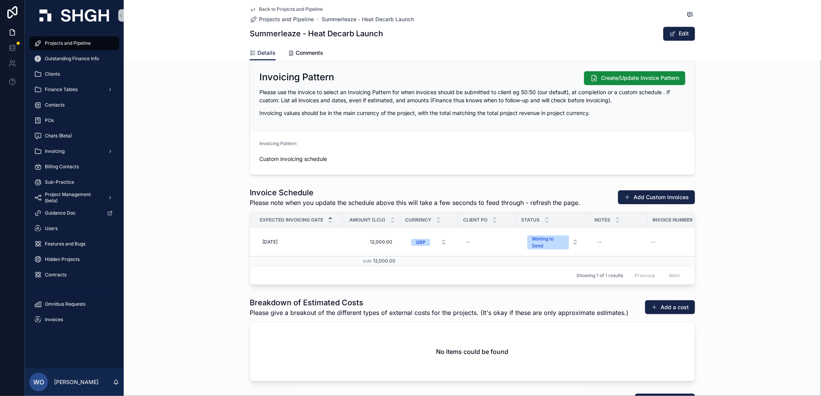
scroll to position [987, 0]
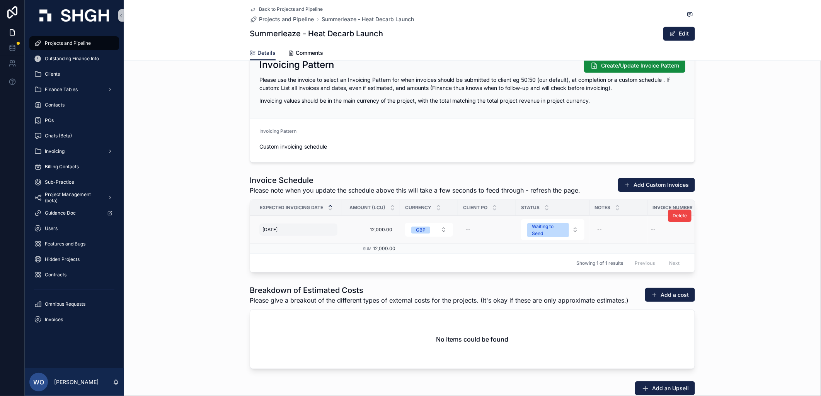
click at [290, 227] on div "[DATE] [DATE]" at bounding box center [298, 230] width 78 height 12
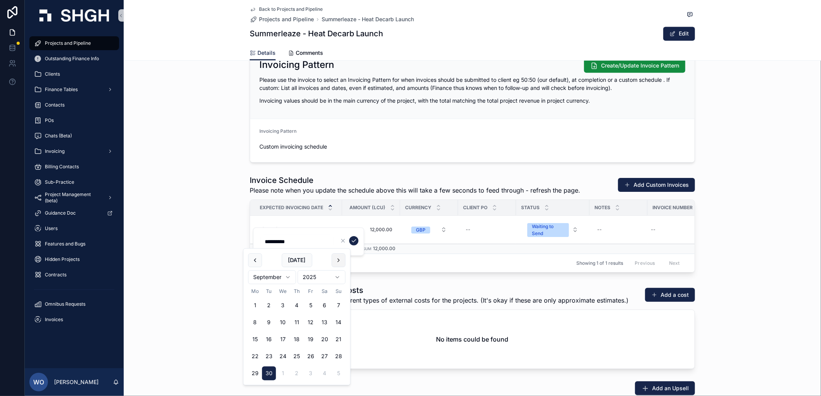
click at [336, 258] on button "scrollable content" at bounding box center [339, 260] width 14 height 14
click at [337, 258] on button "scrollable content" at bounding box center [339, 260] width 14 height 14
click at [340, 371] on button "30" at bounding box center [339, 374] width 14 height 14
type input "**********"
click at [354, 240] on icon "scrollable content" at bounding box center [353, 241] width 6 height 6
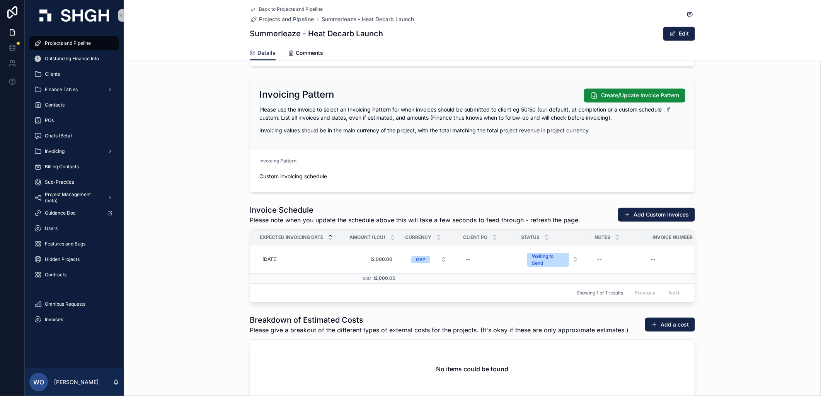
scroll to position [944, 0]
